Goal: Register for event/course

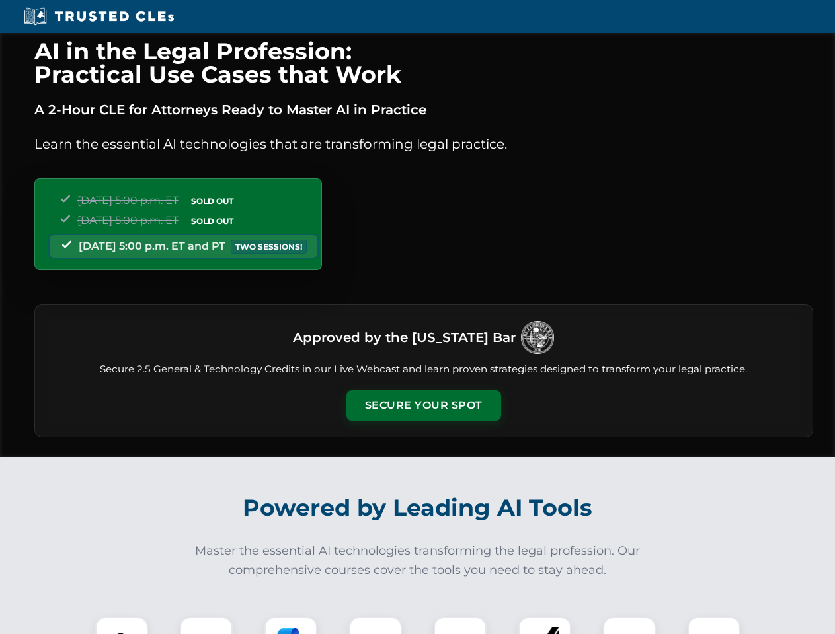
click at [423, 406] on button "Secure Your Spot" at bounding box center [423, 406] width 155 height 30
click at [122, 626] on img at bounding box center [121, 644] width 38 height 38
click at [206, 626] on div at bounding box center [206, 643] width 53 height 53
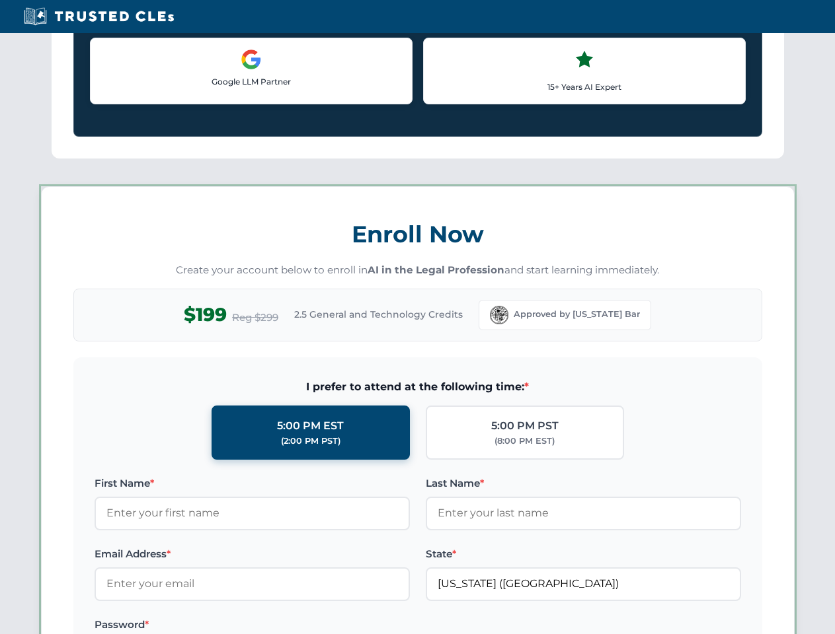
click at [375, 626] on label "Password *" at bounding box center [252, 625] width 315 height 16
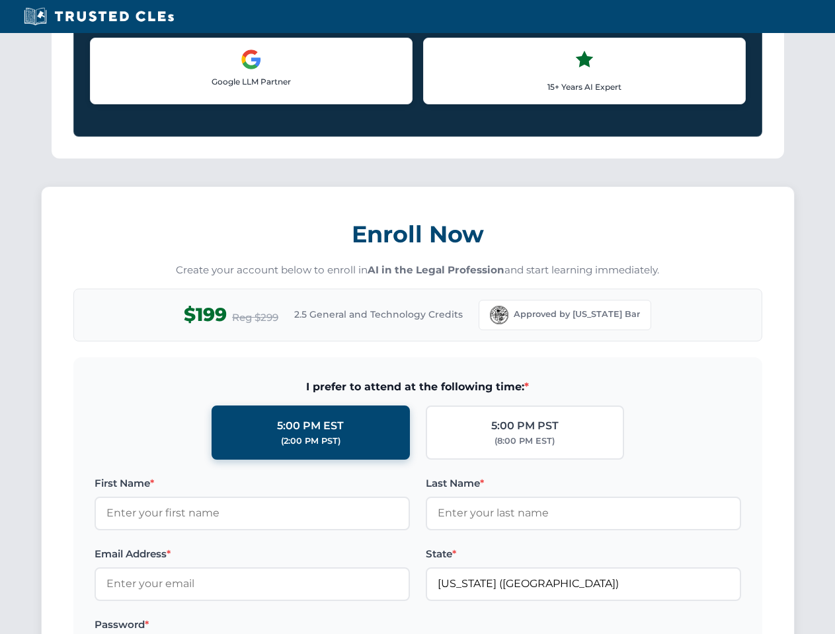
scroll to position [1297, 0]
